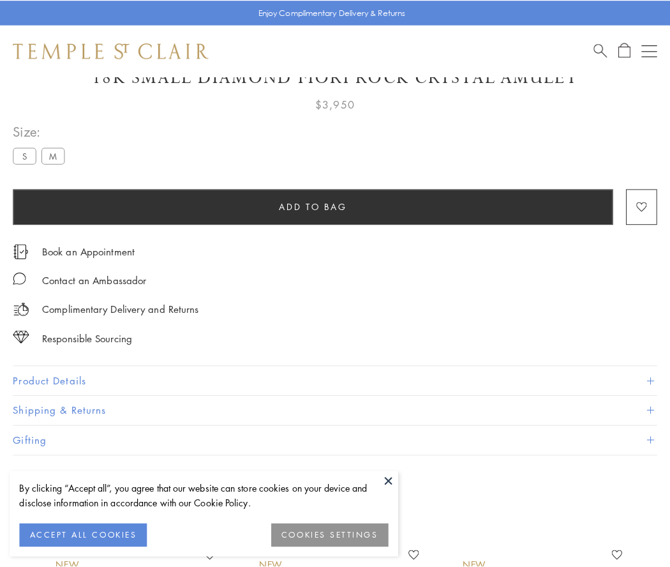
scroll to position [75, 0]
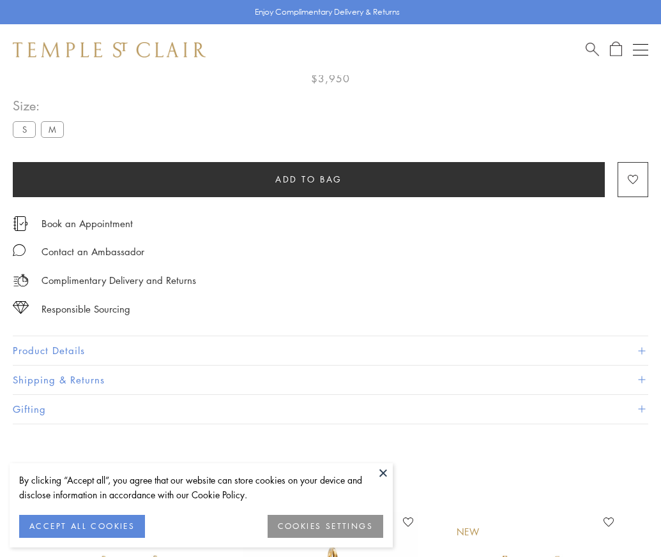
click at [308, 179] on span "Add to bag" at bounding box center [308, 179] width 67 height 14
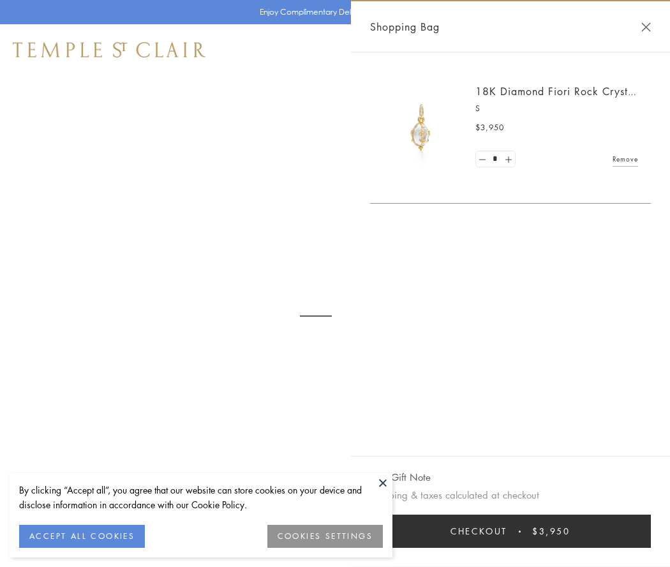
click at [511, 531] on button "Checkout $3,950" at bounding box center [510, 530] width 281 height 33
